Goal: Task Accomplishment & Management: Use online tool/utility

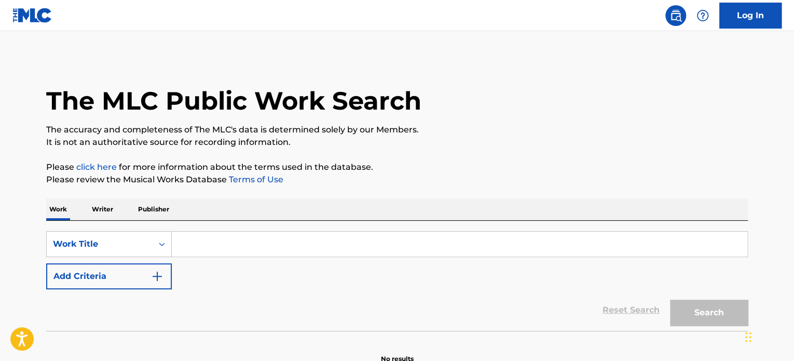
click at [755, 9] on link "Log In" at bounding box center [750, 16] width 62 height 26
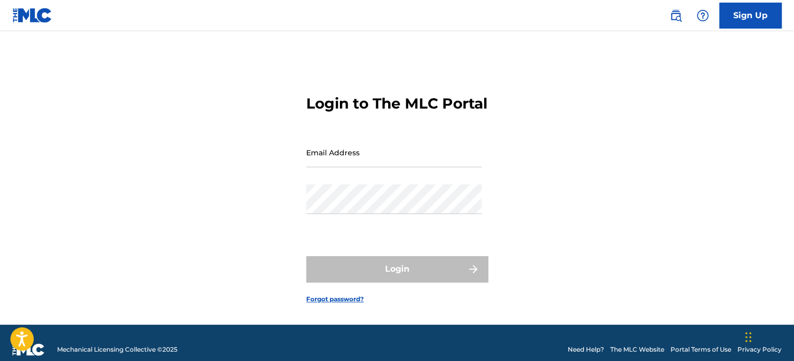
click at [417, 167] on input "Email Address" at bounding box center [393, 153] width 175 height 30
type input "[EMAIL_ADDRESS][DOMAIN_NAME]"
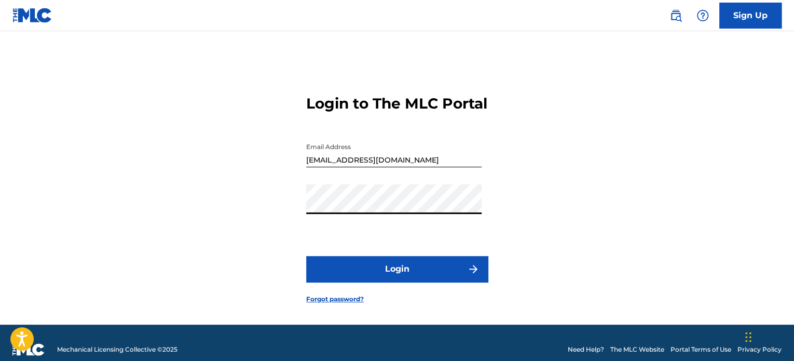
click at [395, 277] on button "Login" at bounding box center [397, 269] width 182 height 26
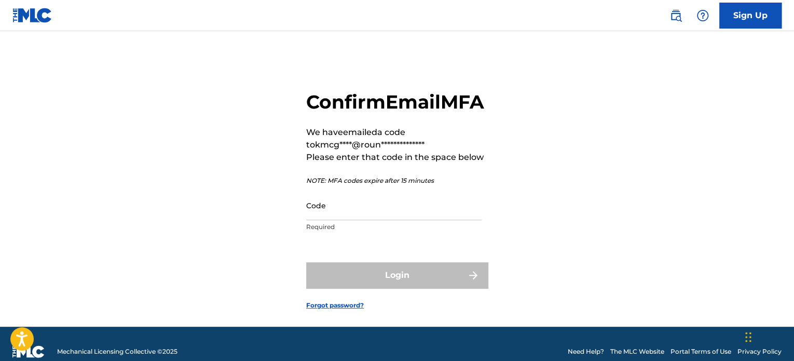
click at [380, 220] on input "Code" at bounding box center [393, 205] width 175 height 30
paste input "281338"
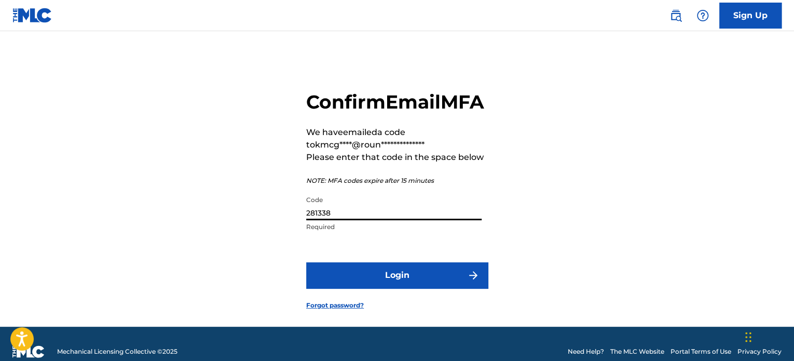
type input "281338"
click at [306, 262] on button "Login" at bounding box center [397, 275] width 182 height 26
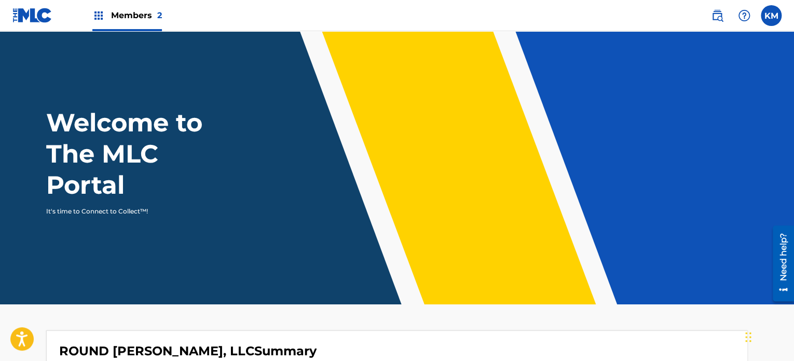
scroll to position [322, 0]
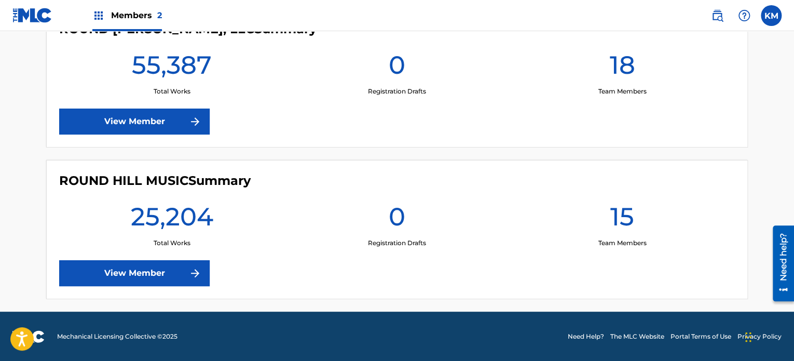
click at [153, 273] on link "View Member" at bounding box center [134, 273] width 150 height 26
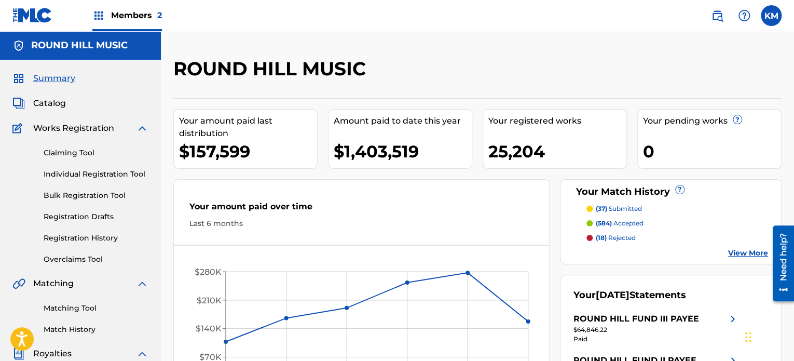
scroll to position [127, 0]
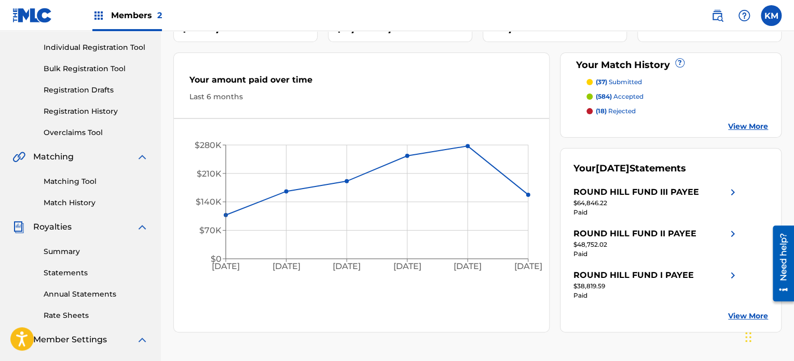
click at [749, 126] on link "View More" at bounding box center [748, 126] width 40 height 11
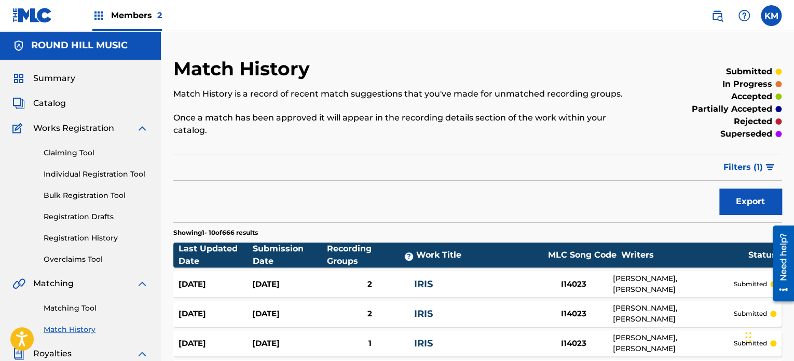
click at [54, 106] on span "Catalog" at bounding box center [49, 103] width 33 height 12
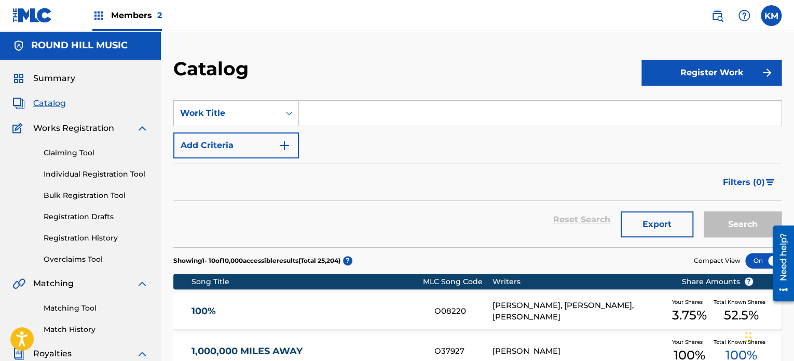
click at [81, 330] on link "Match History" at bounding box center [96, 329] width 105 height 11
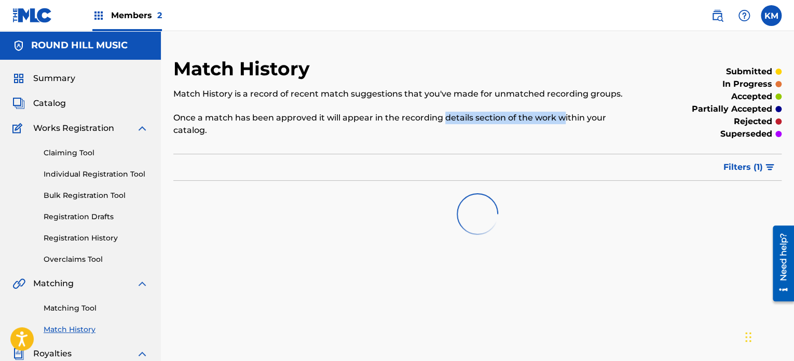
drag, startPoint x: 446, startPoint y: 117, endPoint x: 579, endPoint y: 117, distance: 132.3
click at [579, 117] on p "Once a match has been approved it will appear in the recording details section …" at bounding box center [407, 124] width 468 height 25
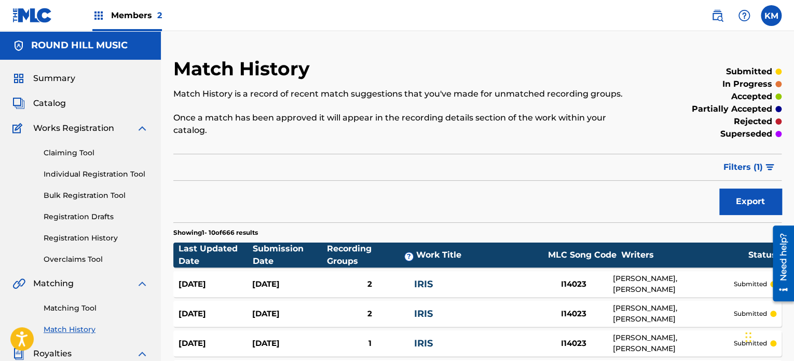
click at [507, 94] on p "Match History is a record of recent match suggestions that you've made for unma…" at bounding box center [407, 94] width 468 height 12
click at [62, 284] on span "Matching" at bounding box center [53, 283] width 40 height 12
click at [61, 103] on span "Catalog" at bounding box center [49, 103] width 33 height 12
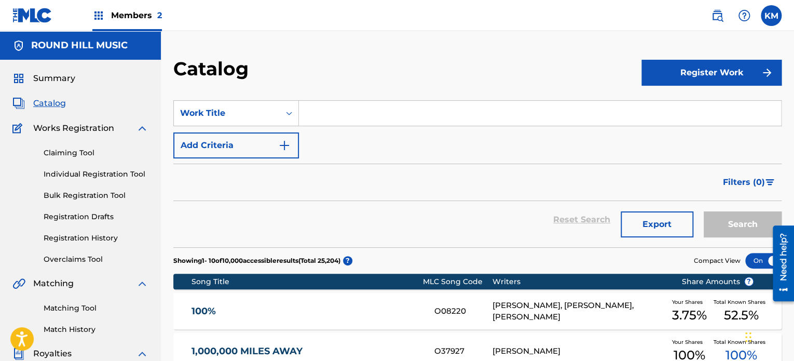
click at [81, 329] on link "Match History" at bounding box center [96, 329] width 105 height 11
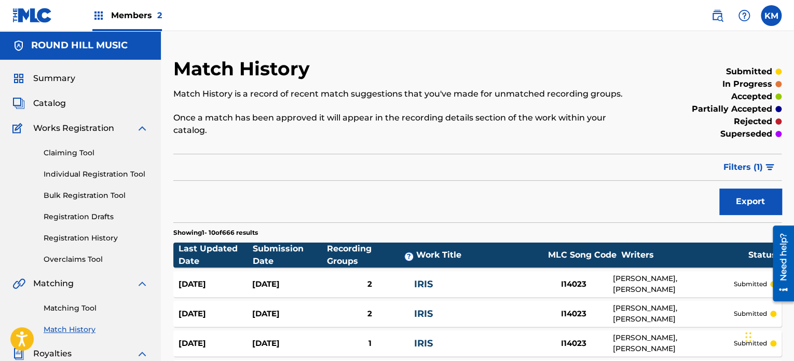
click at [742, 161] on span "Filters ( 1 )" at bounding box center [742, 167] width 39 height 12
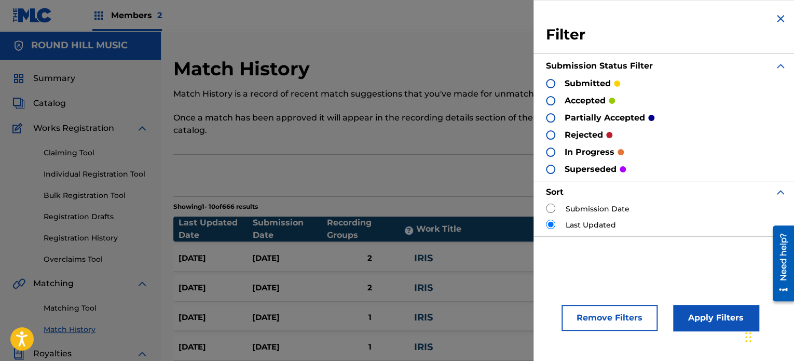
click at [706, 314] on button "Apply Filters" at bounding box center [716, 318] width 86 height 26
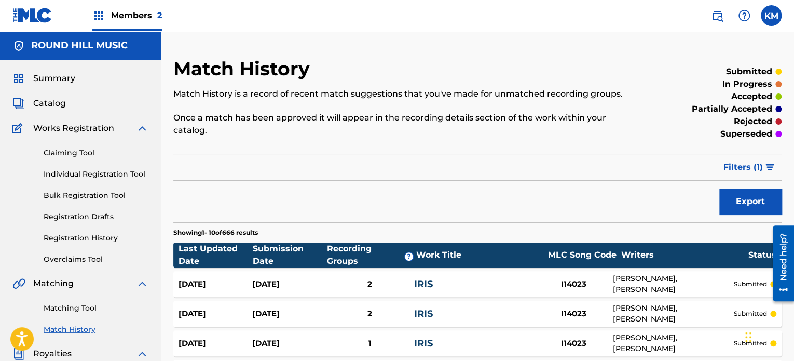
click at [62, 80] on span "Summary" at bounding box center [54, 78] width 42 height 12
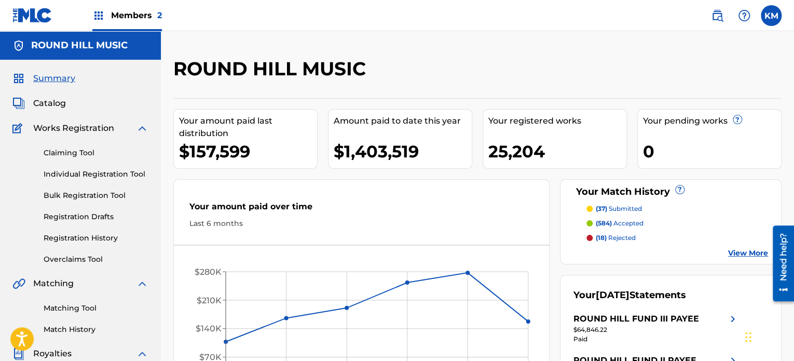
scroll to position [60, 0]
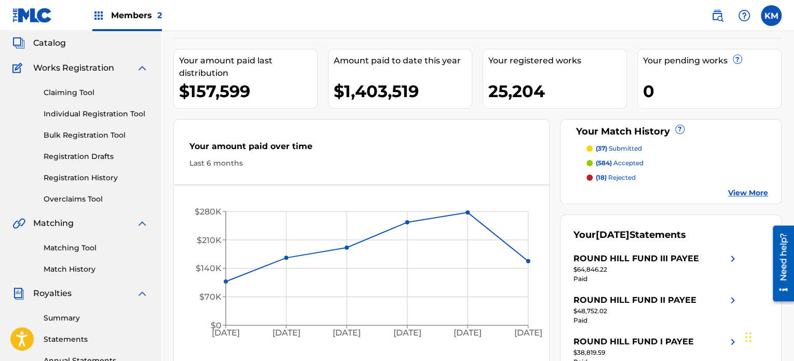
click at [630, 161] on p "(584) accepted" at bounding box center [620, 162] width 48 height 9
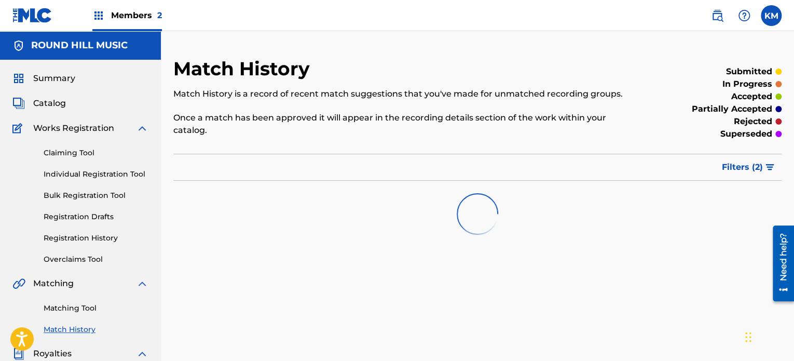
click at [53, 85] on div "Summary Catalog Works Registration Claiming Tool Individual Registration Tool B…" at bounding box center [80, 327] width 161 height 534
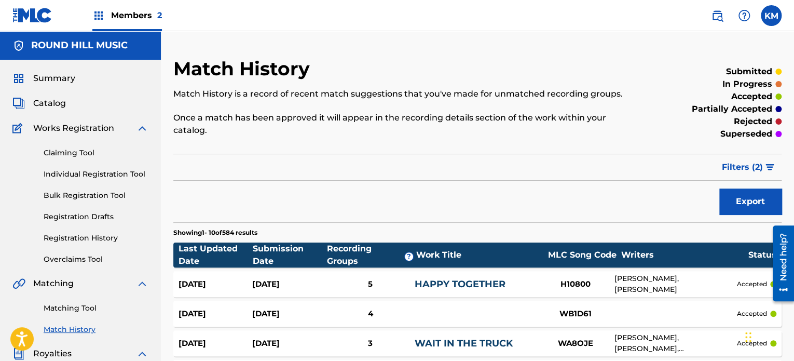
click at [62, 79] on span "Summary" at bounding box center [54, 78] width 42 height 12
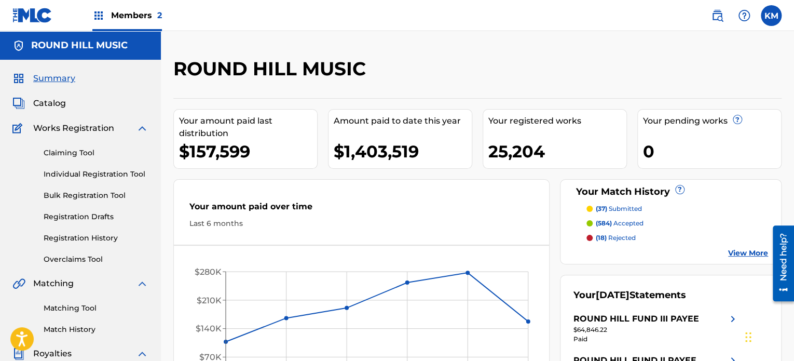
click at [129, 11] on span "Members 2" at bounding box center [136, 15] width 51 height 12
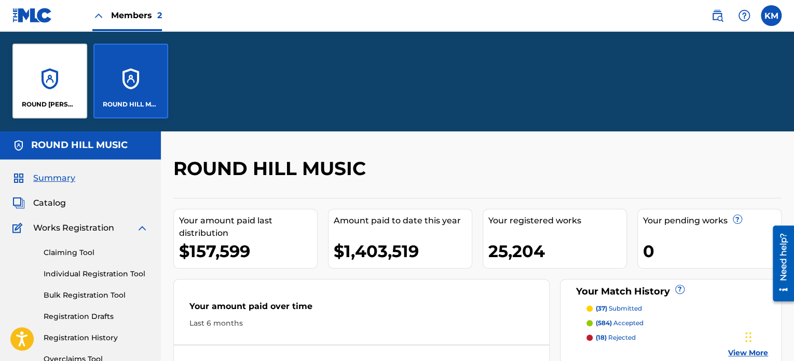
click at [57, 80] on div "ROUND [PERSON_NAME], LLC" at bounding box center [49, 81] width 75 height 75
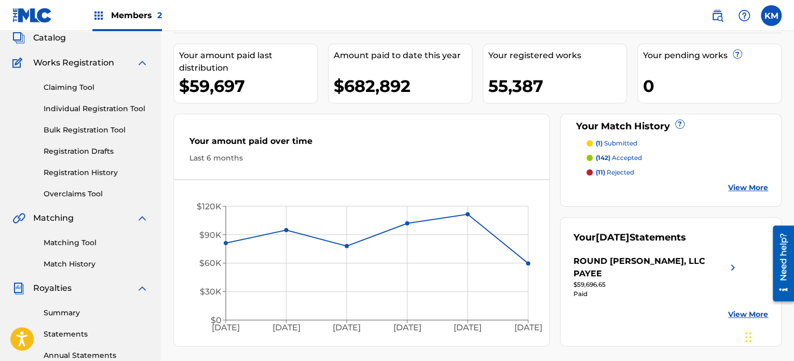
scroll to position [8, 0]
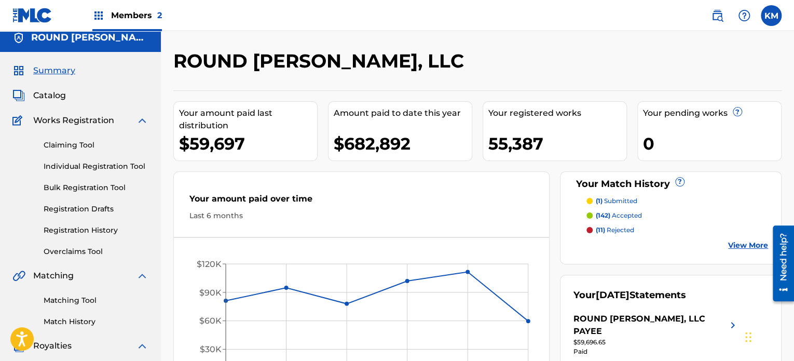
click at [54, 89] on div "Summary Catalog Works Registration Claiming Tool Individual Registration Tool B…" at bounding box center [80, 319] width 161 height 534
click at [60, 97] on span "Catalog" at bounding box center [49, 95] width 33 height 12
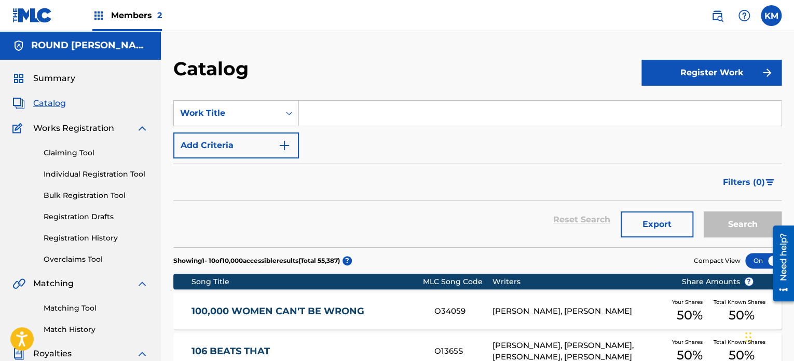
click at [114, 17] on span "Members 2" at bounding box center [136, 15] width 51 height 12
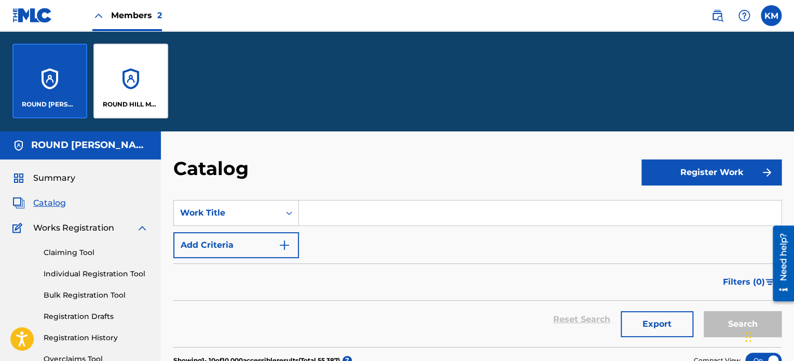
click at [108, 80] on div "ROUND HILL MUSIC" at bounding box center [130, 81] width 75 height 75
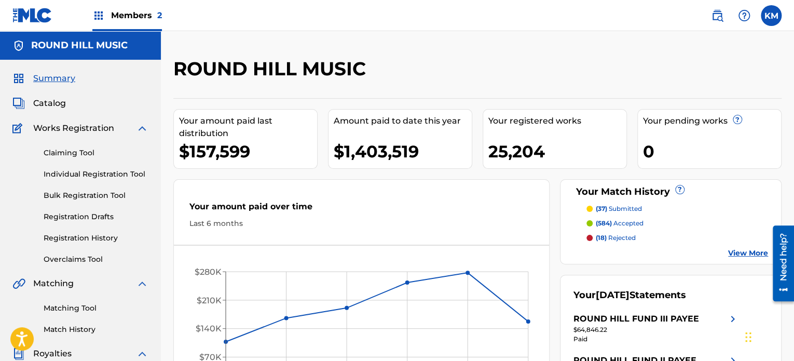
click at [744, 255] on link "View More" at bounding box center [748, 253] width 40 height 11
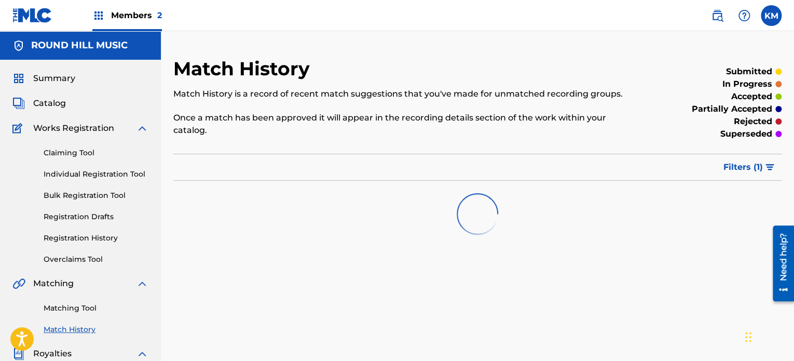
click at [103, 33] on div "ROUND HILL MUSIC" at bounding box center [80, 45] width 161 height 29
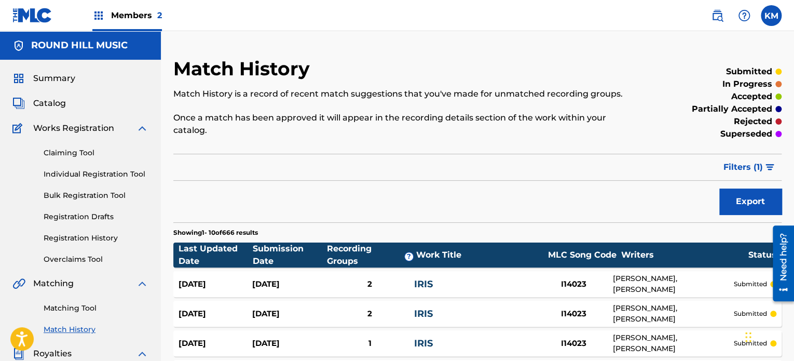
click at [117, 25] on div "Members 2" at bounding box center [127, 15] width 70 height 31
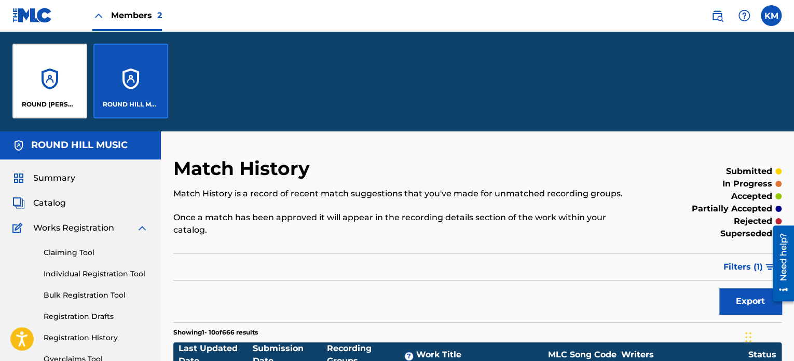
click at [124, 75] on div "ROUND HILL MUSIC" at bounding box center [130, 81] width 75 height 75
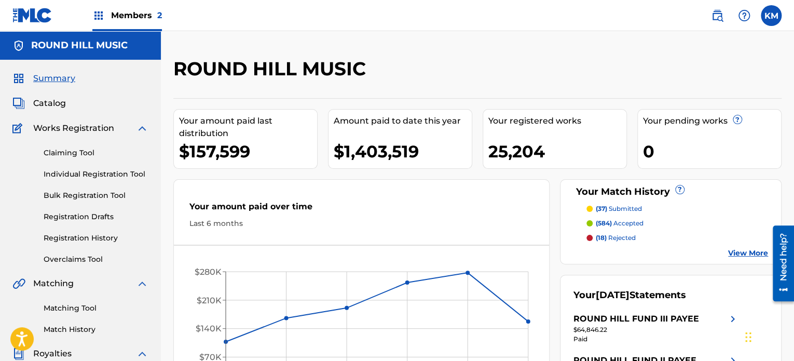
click at [130, 10] on span "Members 2" at bounding box center [136, 15] width 51 height 12
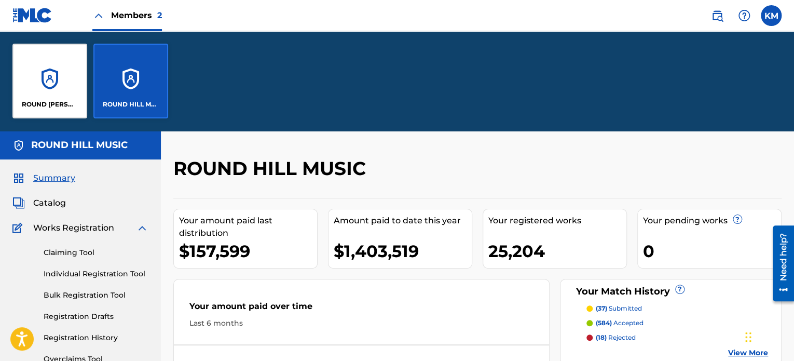
click at [128, 83] on div "ROUND HILL MUSIC" at bounding box center [130, 81] width 75 height 75
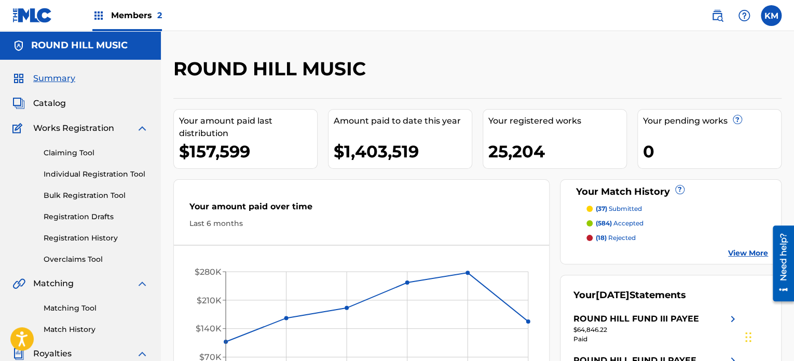
click at [132, 19] on span "Members 2" at bounding box center [136, 15] width 51 height 12
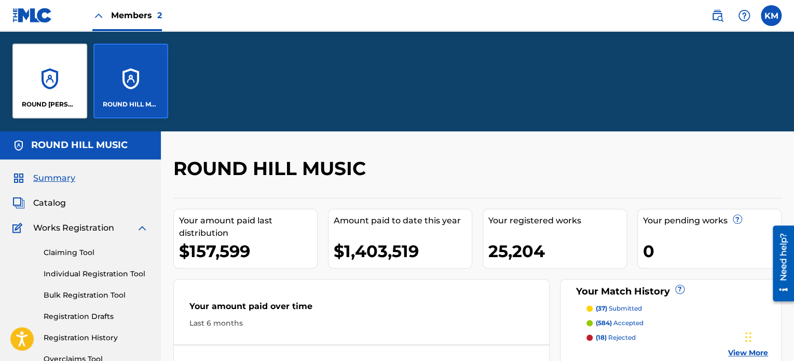
click at [33, 86] on div "ROUND [PERSON_NAME], LLC" at bounding box center [49, 81] width 75 height 75
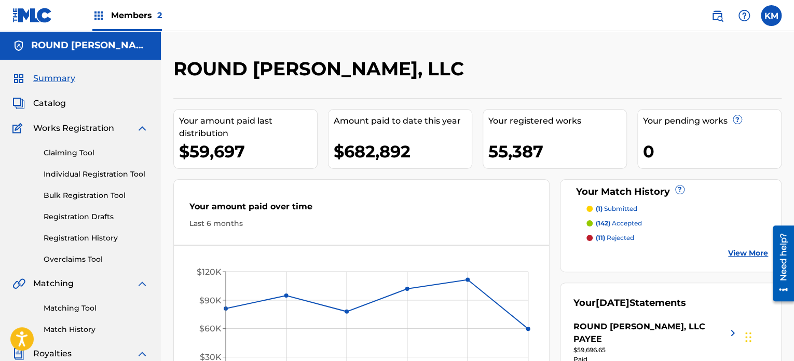
click at [125, 27] on div "Members 2" at bounding box center [127, 15] width 70 height 31
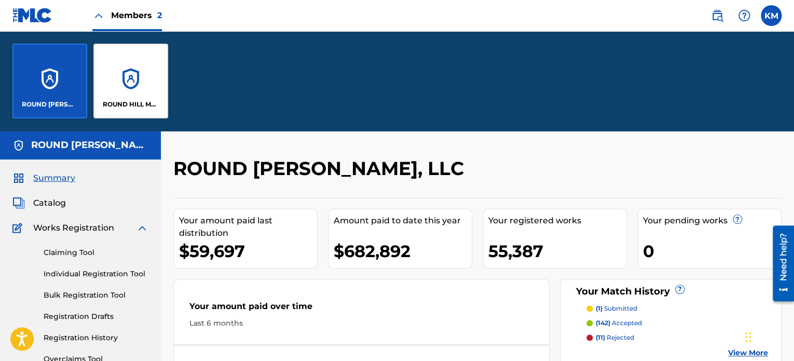
click at [70, 94] on div "ROUND [PERSON_NAME], LLC" at bounding box center [49, 81] width 75 height 75
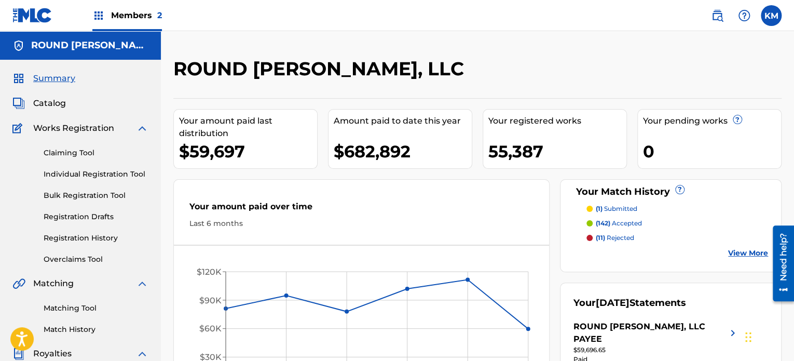
click at [127, 26] on div "Members 2" at bounding box center [127, 15] width 70 height 31
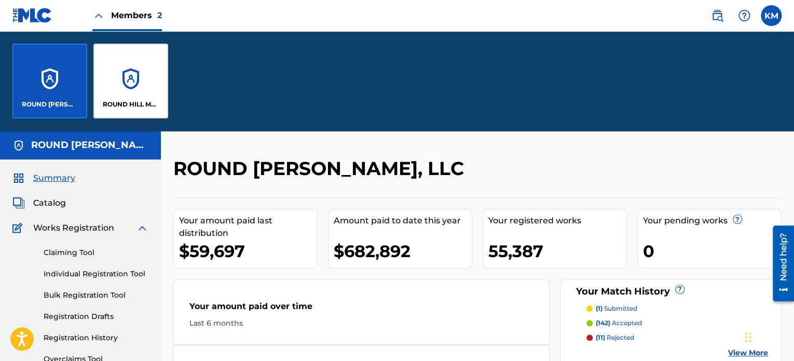
click at [127, 84] on div "ROUND HILL MUSIC" at bounding box center [130, 81] width 75 height 75
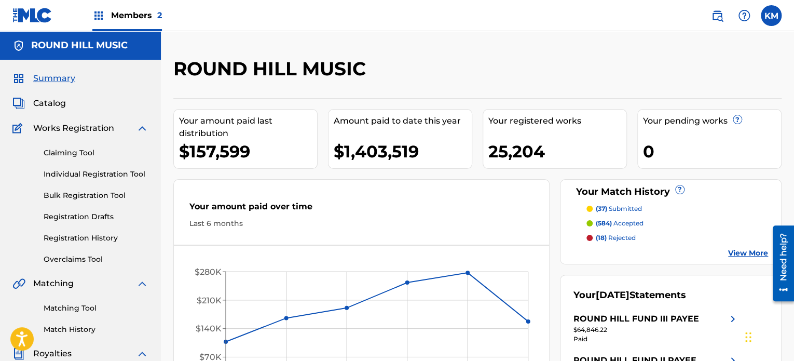
scroll to position [160, 0]
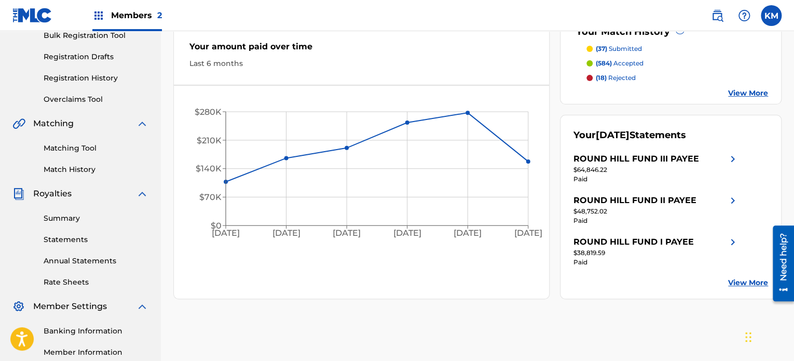
click at [87, 141] on div "Matching Tool Match History" at bounding box center [80, 152] width 136 height 45
click at [81, 170] on link "Match History" at bounding box center [96, 169] width 105 height 11
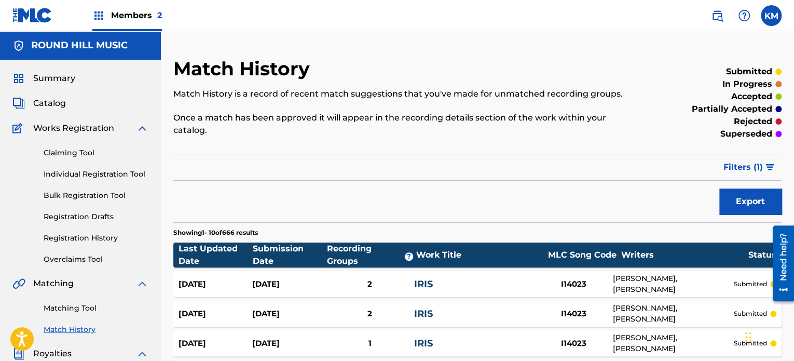
click at [461, 277] on div "IRIS" at bounding box center [474, 284] width 121 height 14
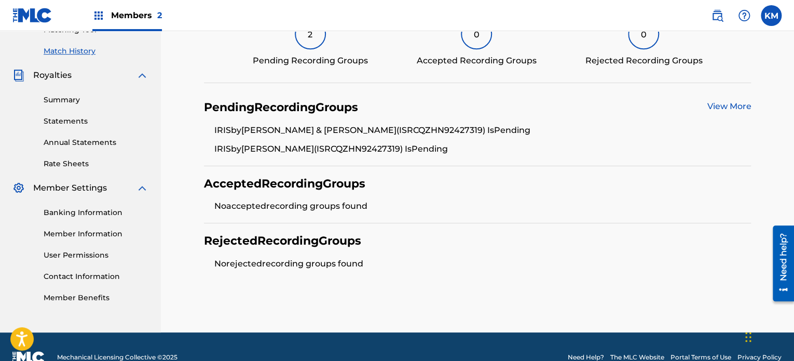
scroll to position [170, 0]
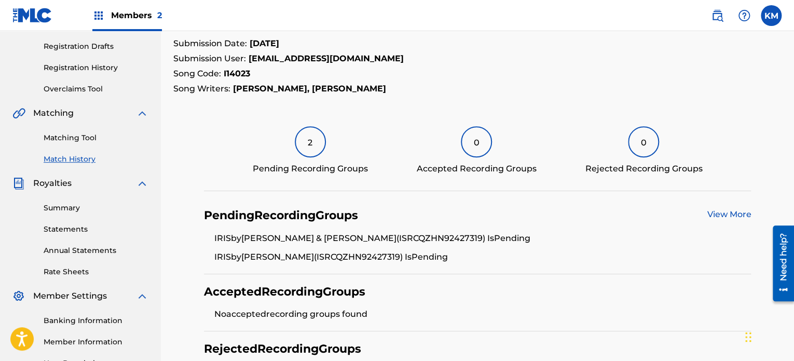
click at [75, 141] on link "Matching Tool" at bounding box center [96, 137] width 105 height 11
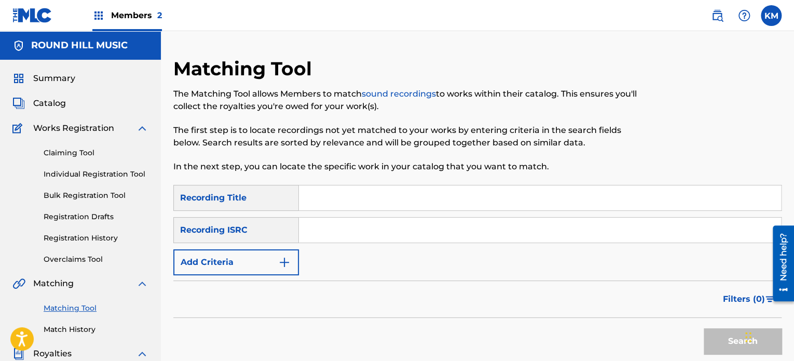
click at [325, 203] on input "Search Form" at bounding box center [540, 197] width 482 height 25
type input "iris"
click at [270, 276] on form "SearchWithCriteriabefbe46b-aa58-4d47-9d5d-357aa6384521 Recording Title iris Sea…" at bounding box center [477, 272] width 608 height 174
click at [266, 269] on button "Add Criteria" at bounding box center [236, 262] width 126 height 26
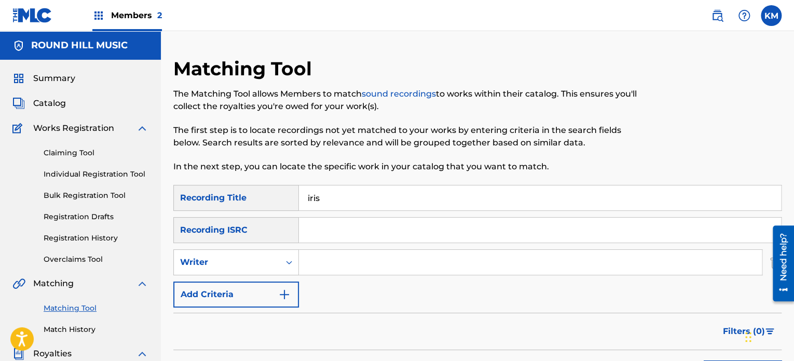
click at [338, 261] on input "Search Form" at bounding box center [530, 262] width 463 height 25
type input "rzeznik"
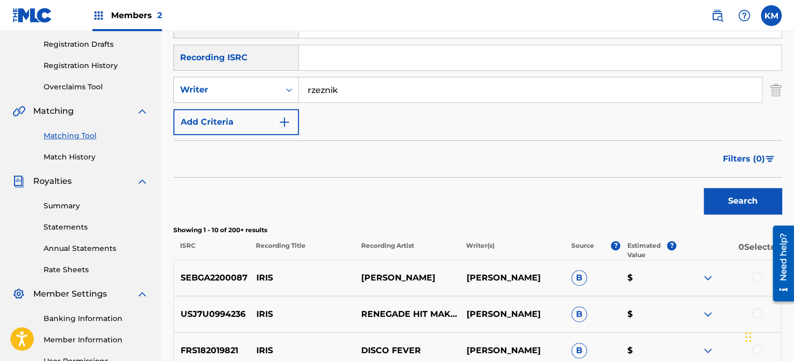
scroll to position [282, 0]
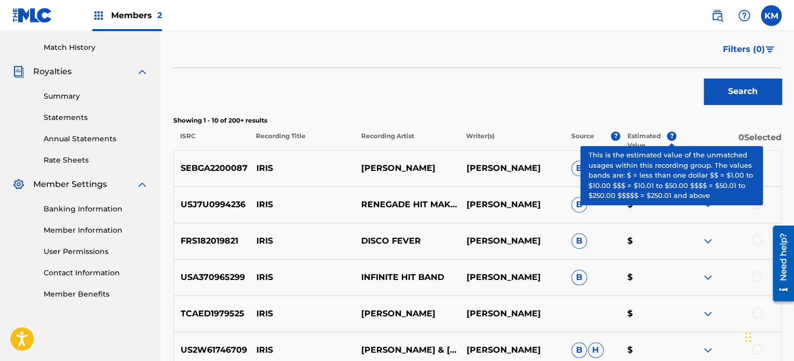
click at [670, 135] on span "?" at bounding box center [671, 135] width 9 height 9
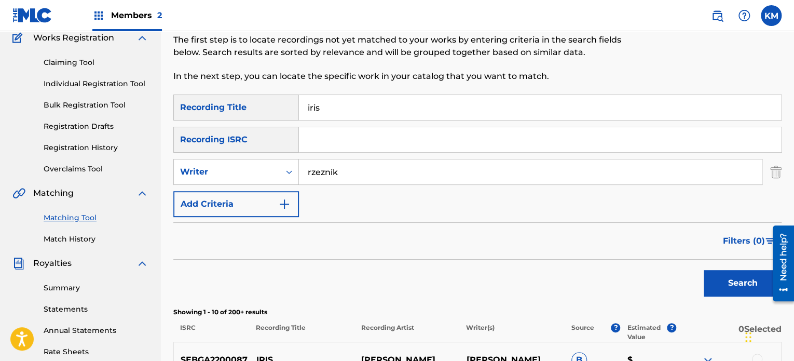
scroll to position [0, 0]
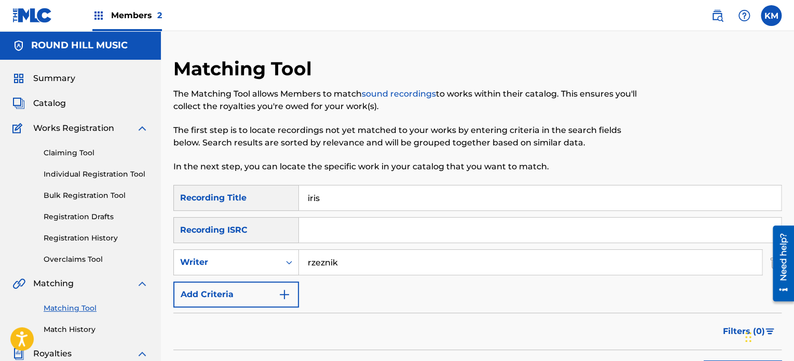
click at [52, 101] on span "Catalog" at bounding box center [49, 103] width 33 height 12
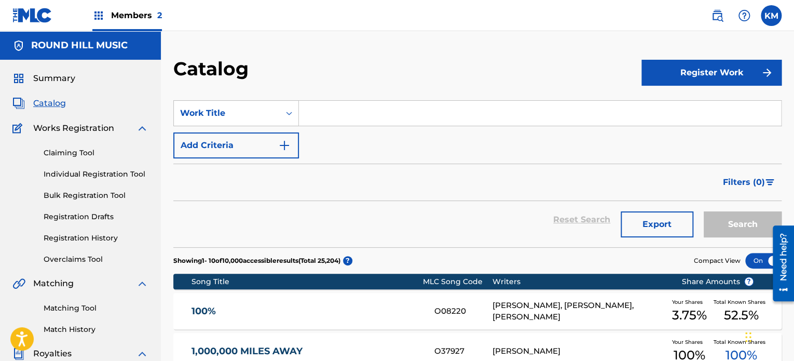
click at [301, 206] on div "Reset Search Export Search" at bounding box center [477, 219] width 608 height 37
